Goal: Participate in discussion: Engage in conversation with other users on a specific topic

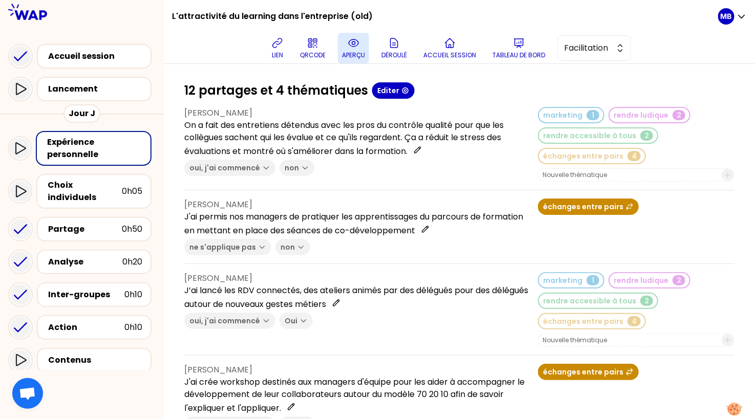
click at [354, 51] on p "aperçu" at bounding box center [353, 55] width 23 height 8
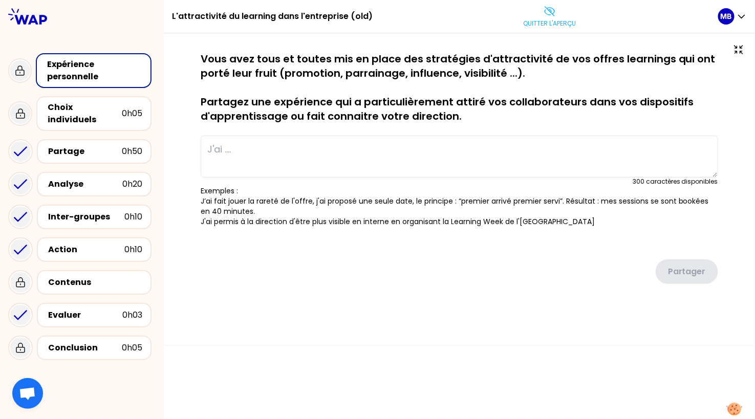
type textarea "On a fait des entretiens détendus avec les pros du contrôle qualité pour que le…"
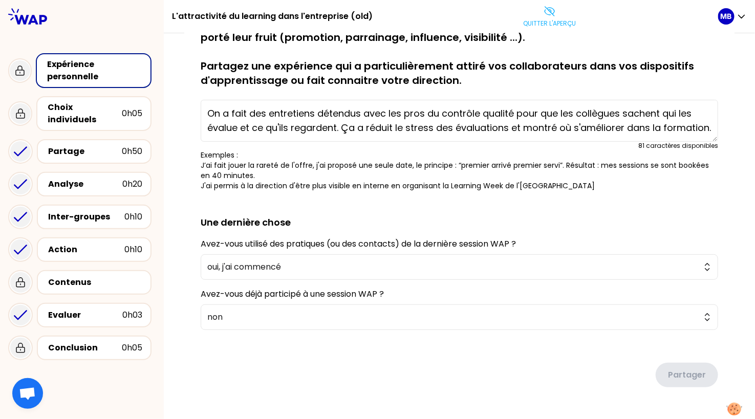
scroll to position [42, 0]
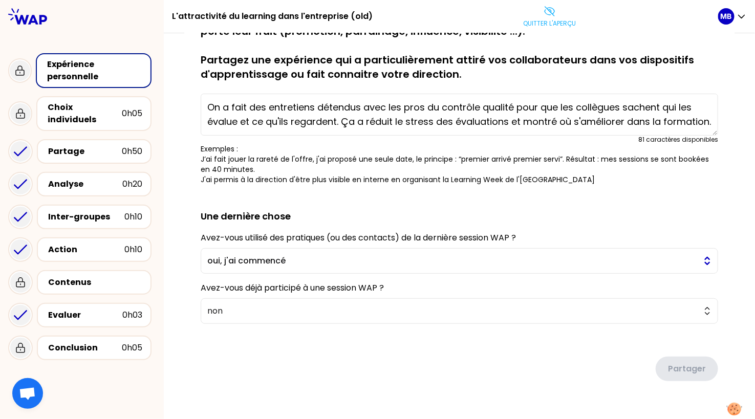
click at [222, 259] on span "oui, j'ai commencé" at bounding box center [452, 261] width 490 height 12
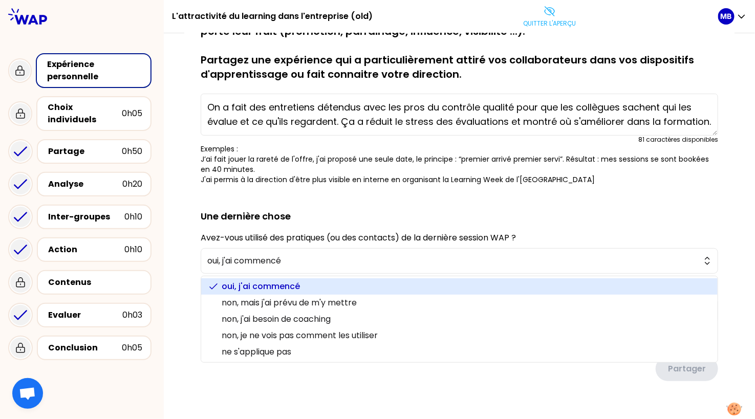
click at [193, 249] on div "sauvegardé Vous avez tous et toutes mis en place des stratégies d'attractivité …" at bounding box center [459, 216] width 550 height 412
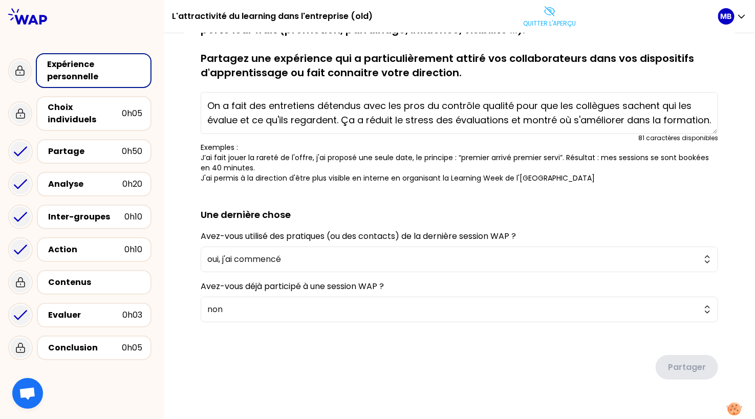
scroll to position [0, 0]
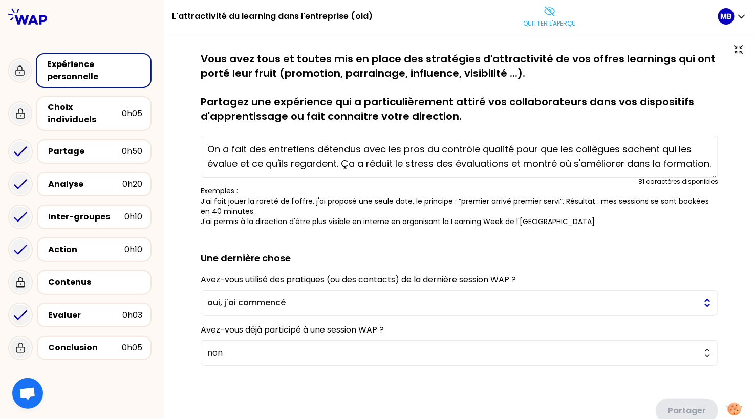
click at [222, 301] on span "oui, j'ai commencé" at bounding box center [452, 303] width 490 height 12
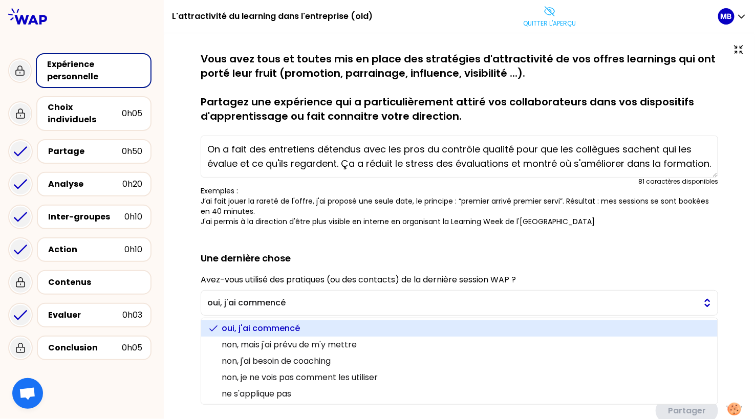
click at [538, 20] on p "Quitter l'aperçu" at bounding box center [549, 23] width 53 height 8
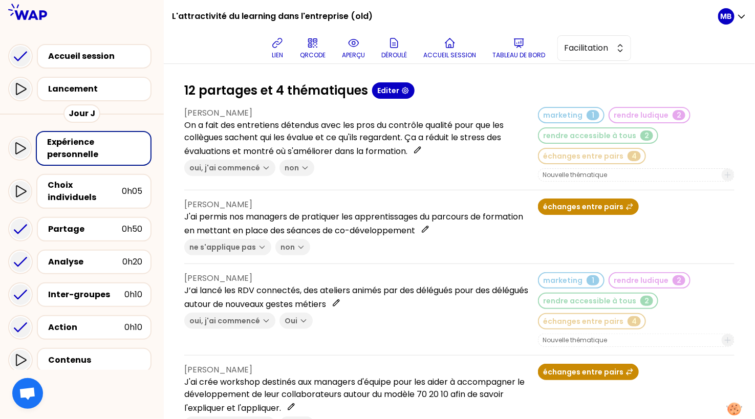
click at [519, 52] on p "Tableau de bord" at bounding box center [518, 55] width 53 height 8
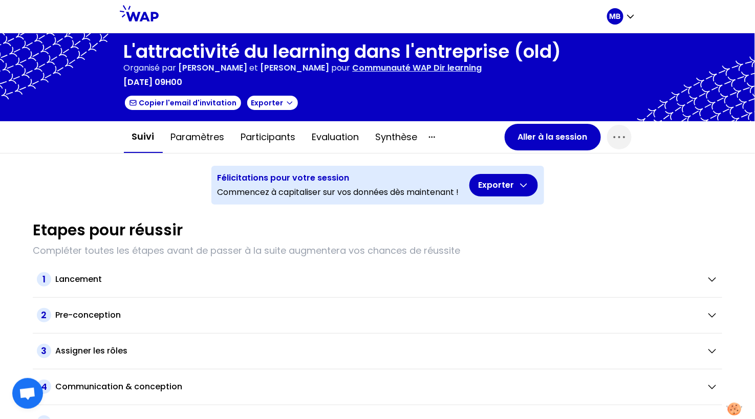
scroll to position [54, 0]
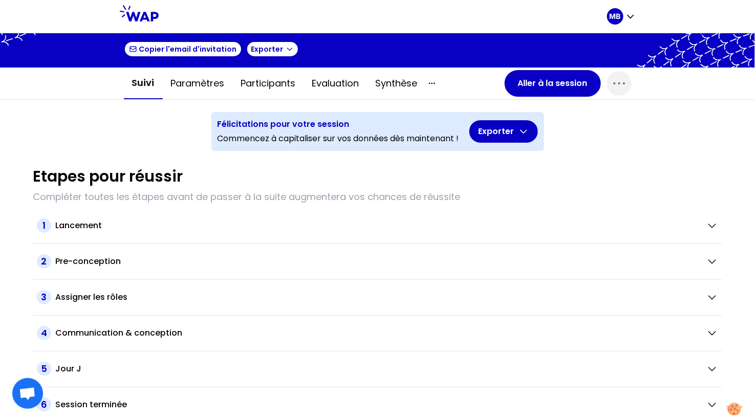
click at [128, 296] on div "Assigner les rôles" at bounding box center [376, 297] width 643 height 12
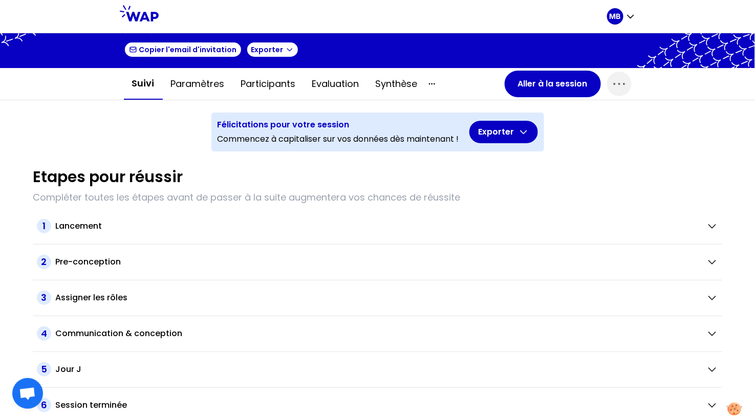
scroll to position [54, 0]
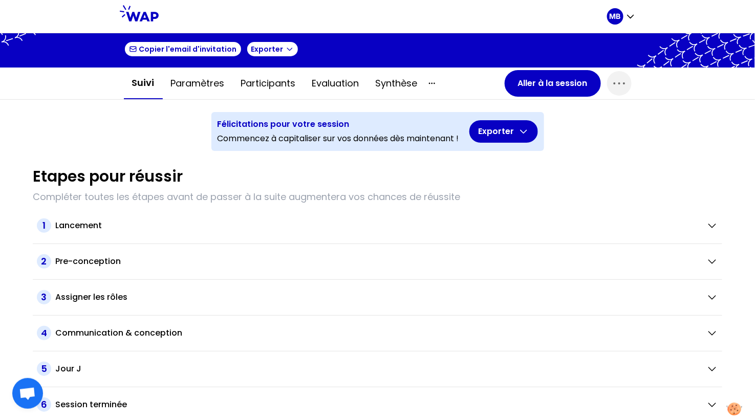
click at [108, 293] on h2 "Assigner les rôles" at bounding box center [91, 297] width 72 height 12
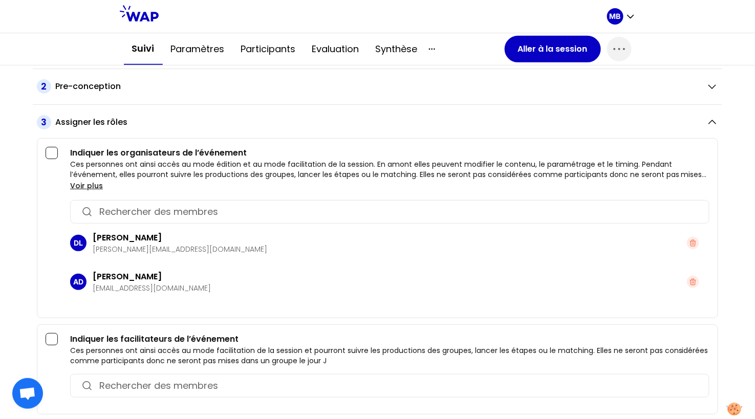
scroll to position [232, 0]
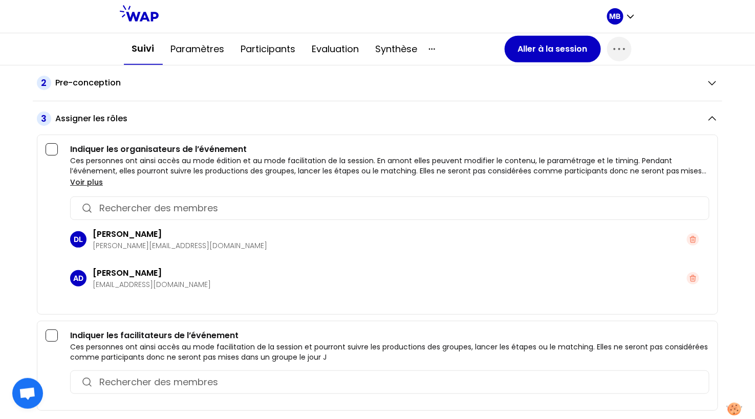
click at [113, 206] on input "button" at bounding box center [398, 208] width 599 height 14
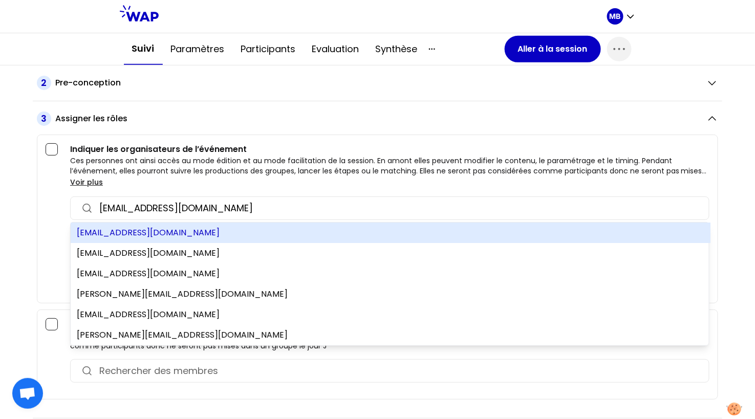
type input "marine@wearepeers.com"
click at [134, 229] on div "marine@wearepeers.com" at bounding box center [391, 233] width 640 height 20
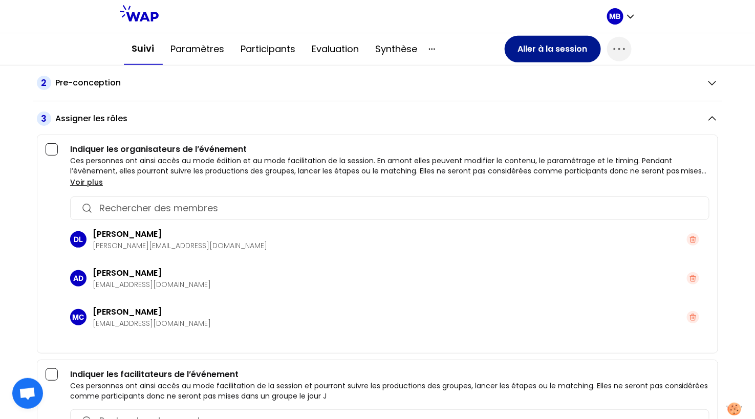
click at [524, 48] on button "Aller à la session" at bounding box center [552, 49] width 96 height 27
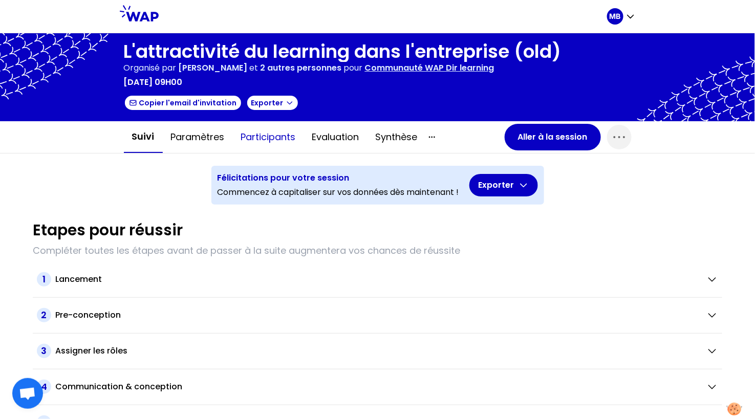
click at [262, 141] on button "Participants" at bounding box center [268, 137] width 71 height 31
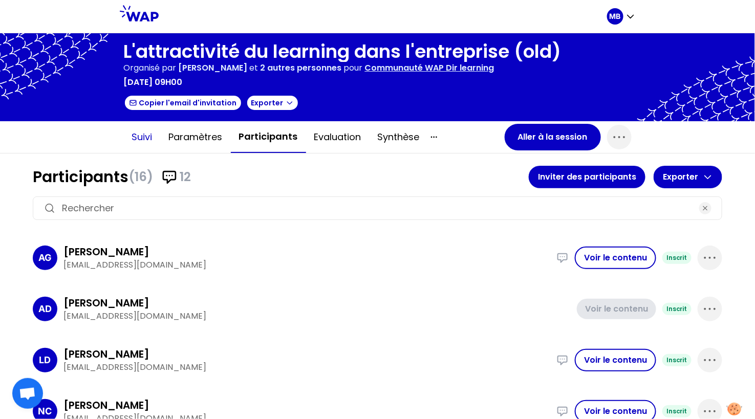
click at [146, 140] on button "Suivi" at bounding box center [142, 137] width 37 height 31
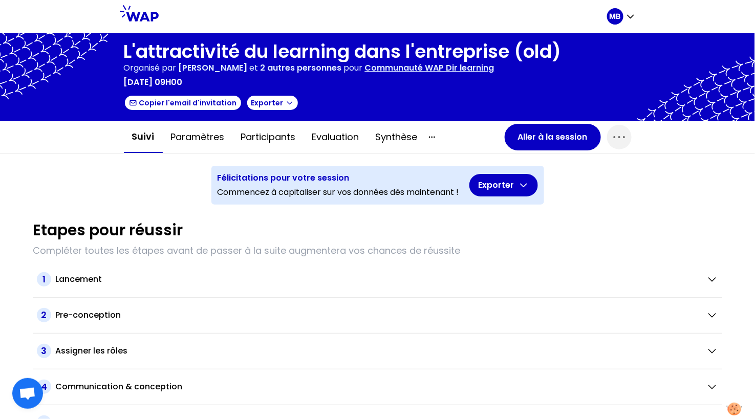
scroll to position [54, 0]
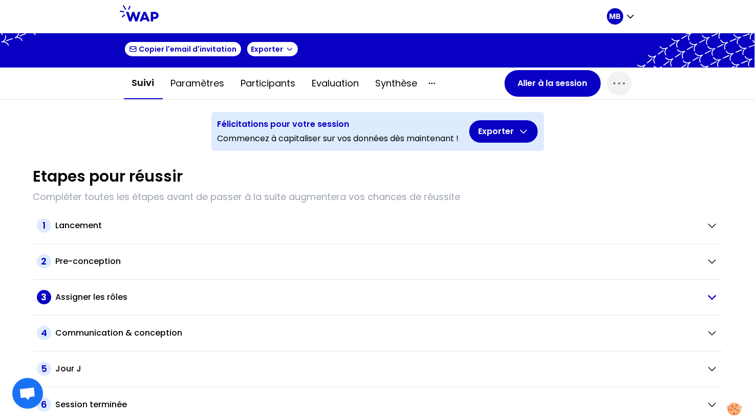
click at [95, 297] on h2 "Assigner les rôles" at bounding box center [91, 297] width 72 height 12
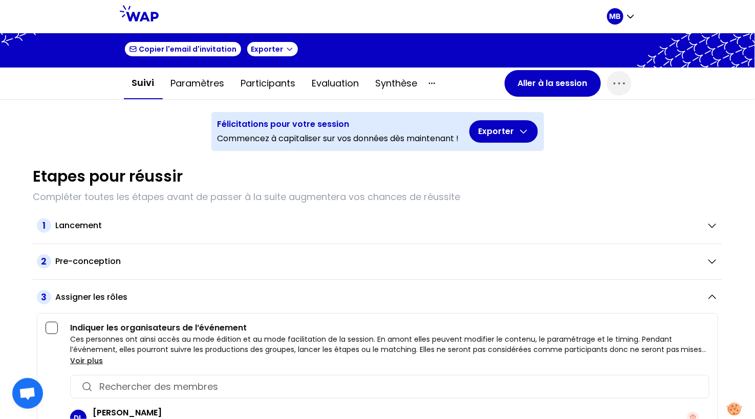
scroll to position [211, 0]
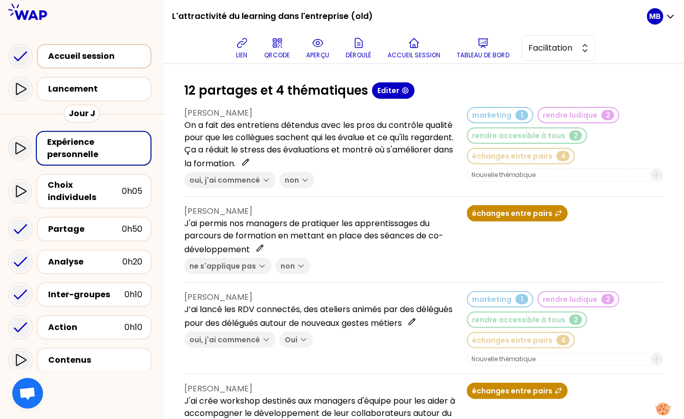
click at [70, 59] on div "Accueil session" at bounding box center [97, 56] width 98 height 12
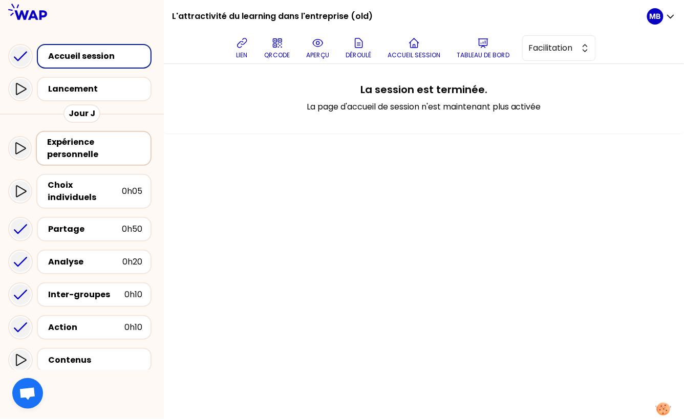
click at [78, 160] on div "Expérience personnelle" at bounding box center [94, 148] width 95 height 25
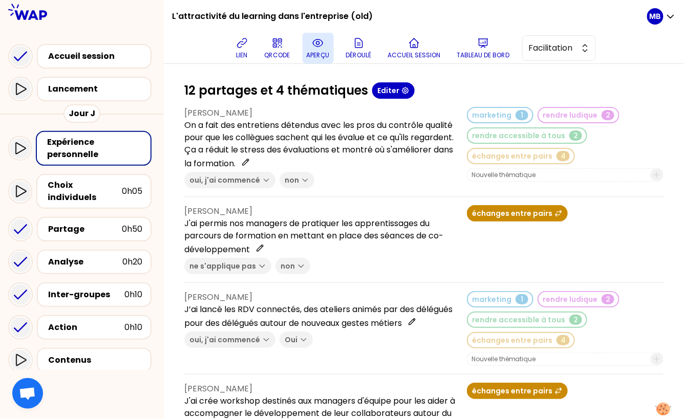
click at [322, 49] on icon at bounding box center [318, 43] width 12 height 12
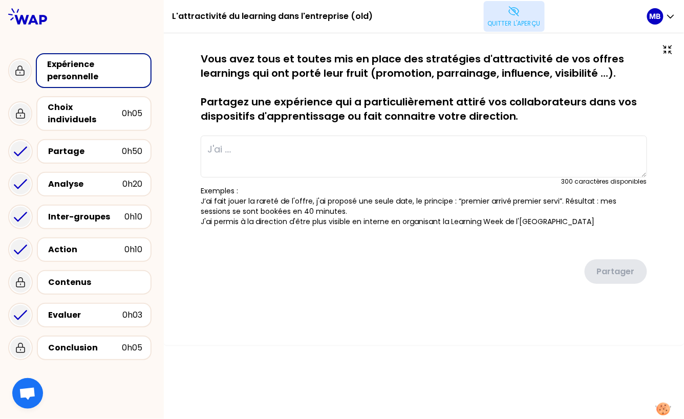
type textarea "On a fait des entretiens détendus avec les pros du contrôle qualité pour que le…"
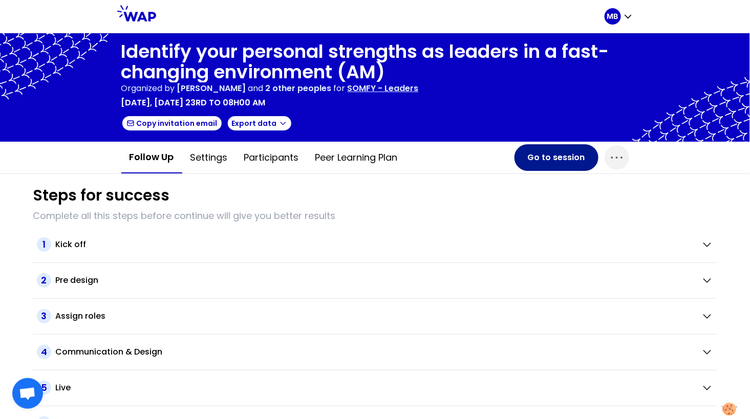
click at [530, 158] on button "Go to session" at bounding box center [556, 157] width 84 height 27
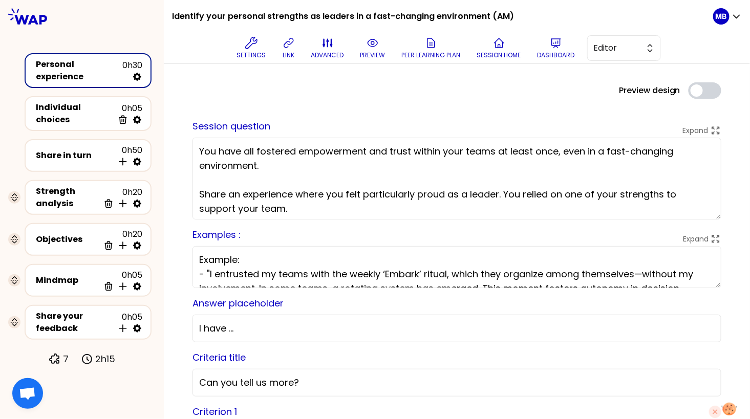
click at [213, 152] on textarea "You have all fostered empowerment and trust within your teams at least once, ev…" at bounding box center [456, 179] width 529 height 82
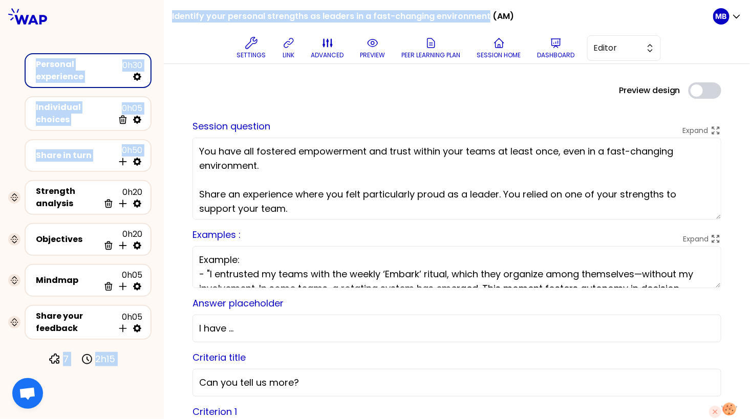
drag, startPoint x: 485, startPoint y: 14, endPoint x: 162, endPoint y: 19, distance: 322.9
click at [162, 19] on div "Identify your personal strengths as leaders in a fast-changing environment (AM)…" at bounding box center [375, 209] width 750 height 419
click at [189, 21] on h1 "Identify your personal strengths as leaders in a fast-changing environment (AM)" at bounding box center [343, 16] width 342 height 33
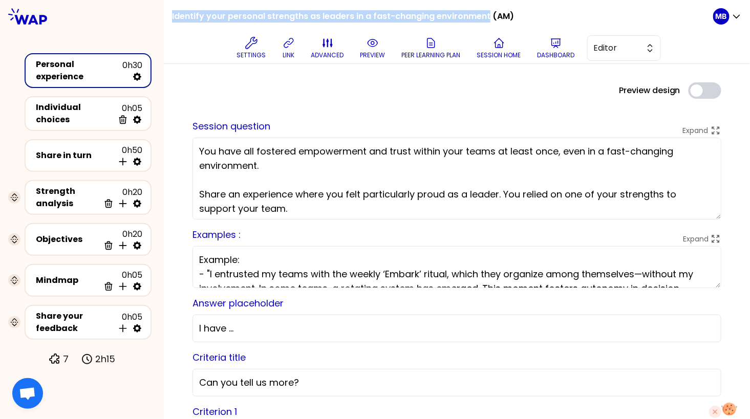
drag, startPoint x: 180, startPoint y: 15, endPoint x: 487, endPoint y: 14, distance: 306.5
click at [487, 14] on div "Identify your personal strengths as leaders in a fast-changing environment (AM)…" at bounding box center [457, 32] width 586 height 64
copy h1 "Identify your personal strengths as leaders in a fast-changing environment"
click at [82, 244] on div "Objectives 0h20 Delete Insert activity below" at bounding box center [88, 239] width 108 height 23
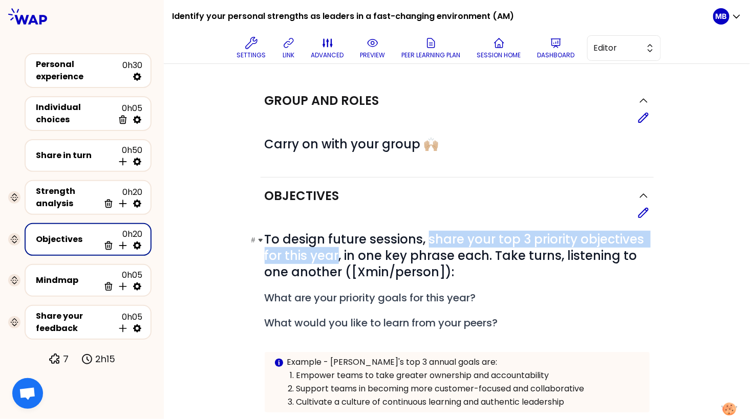
drag, startPoint x: 428, startPoint y: 236, endPoint x: 337, endPoint y: 255, distance: 92.9
click at [337, 255] on span "To design future sessions, share your top 3 priority objectives for this year, …" at bounding box center [456, 256] width 383 height 50
copy span "share your top 3 priority objectives for this year"
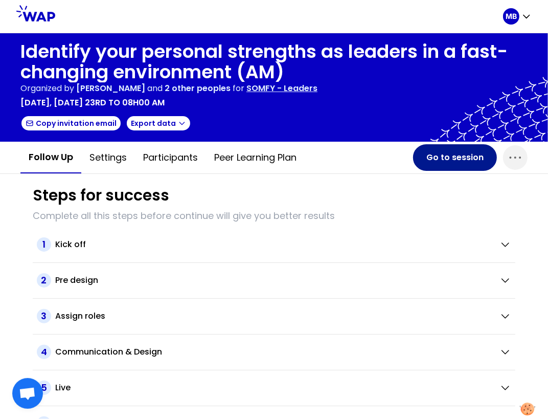
click at [443, 158] on button "Go to session" at bounding box center [455, 157] width 84 height 27
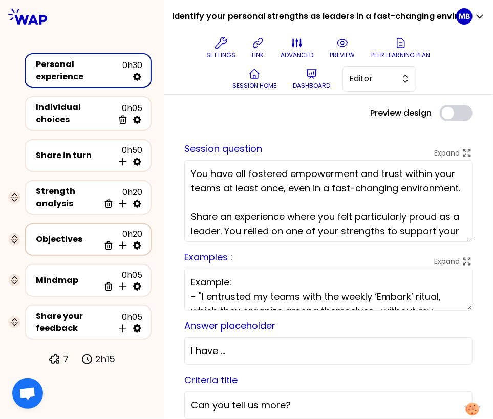
click at [56, 233] on div "Objectives" at bounding box center [67, 239] width 63 height 12
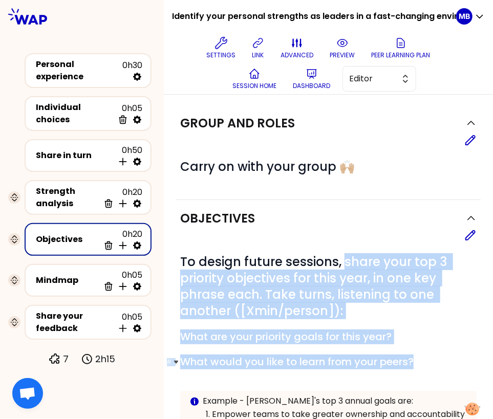
drag, startPoint x: 342, startPoint y: 260, endPoint x: 442, endPoint y: 354, distance: 137.2
click at [442, 354] on div "# To design future sessions, share your top 3 priority objectives for this year…" at bounding box center [328, 373] width 296 height 238
copy div "share your top 3 priority objectives for this year, in one key phrase each. Tak…"
click at [295, 302] on span "To design future sessions, share your top 3 priority objectives for this year, …" at bounding box center [315, 286] width 270 height 66
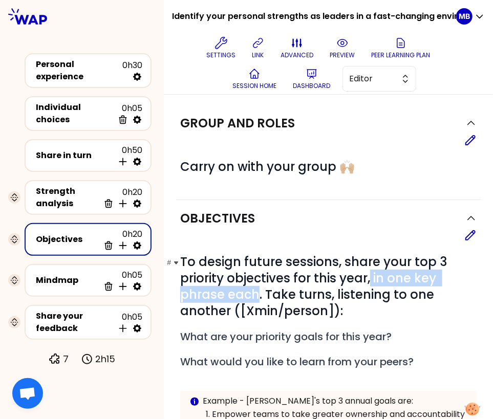
drag, startPoint x: 370, startPoint y: 276, endPoint x: 257, endPoint y: 293, distance: 114.4
click at [257, 293] on span "To design future sessions, share your top 3 priority objectives for this year, …" at bounding box center [315, 286] width 270 height 66
copy span "in one key phrase each"
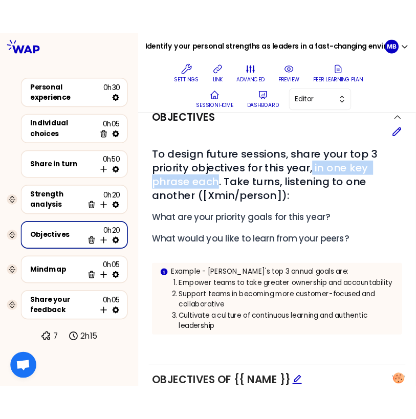
scroll to position [123, 0]
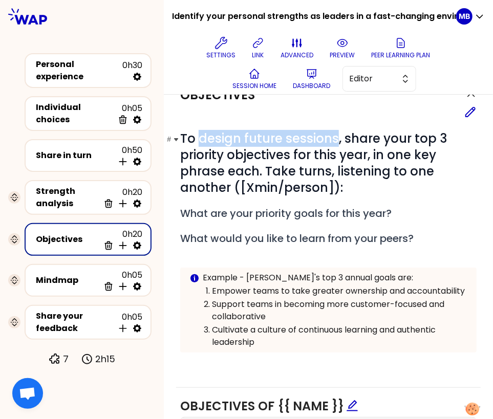
drag, startPoint x: 335, startPoint y: 136, endPoint x: 200, endPoint y: 135, distance: 135.1
click at [200, 135] on span "To design future sessions, share your top 3 priority objectives for this year, …" at bounding box center [315, 163] width 270 height 66
copy span "design future sessions"
